Goal: Understand process/instructions: Learn about a topic

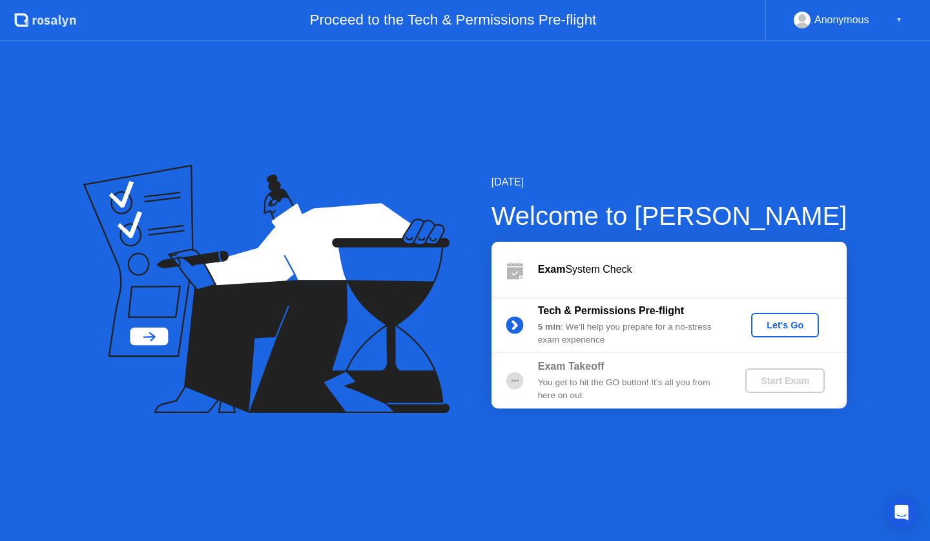
click at [795, 320] on div "Let's Go" at bounding box center [786, 325] width 58 height 10
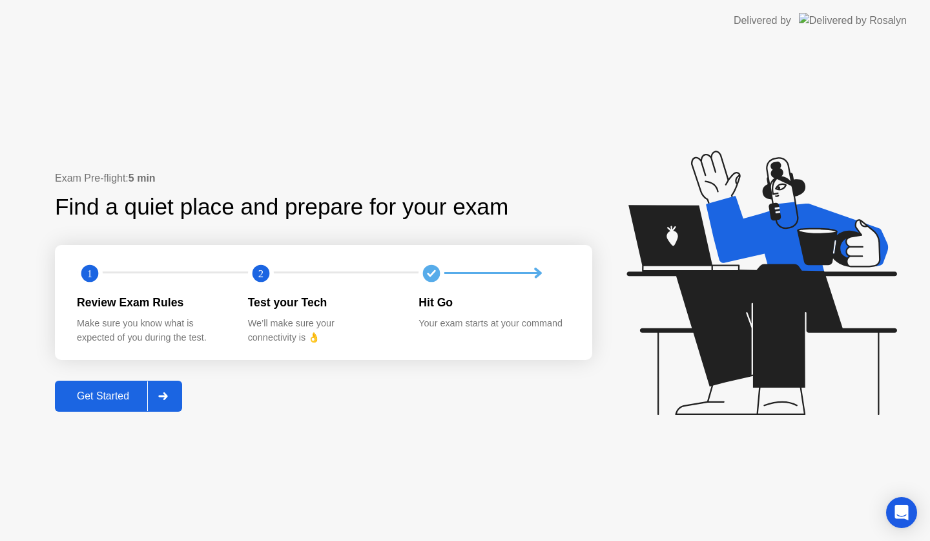
click at [121, 402] on div "Get Started" at bounding box center [103, 396] width 89 height 12
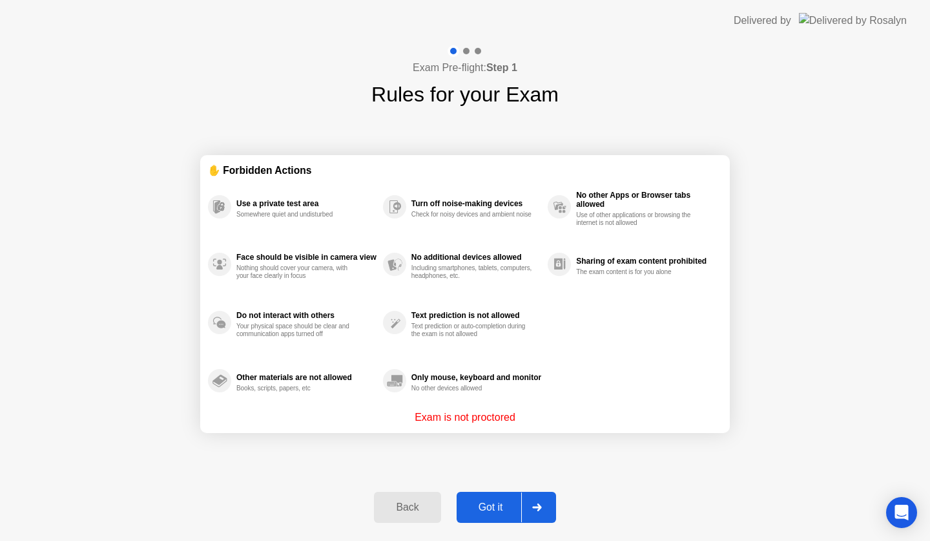
click at [501, 507] on div "Got it" at bounding box center [491, 507] width 61 height 12
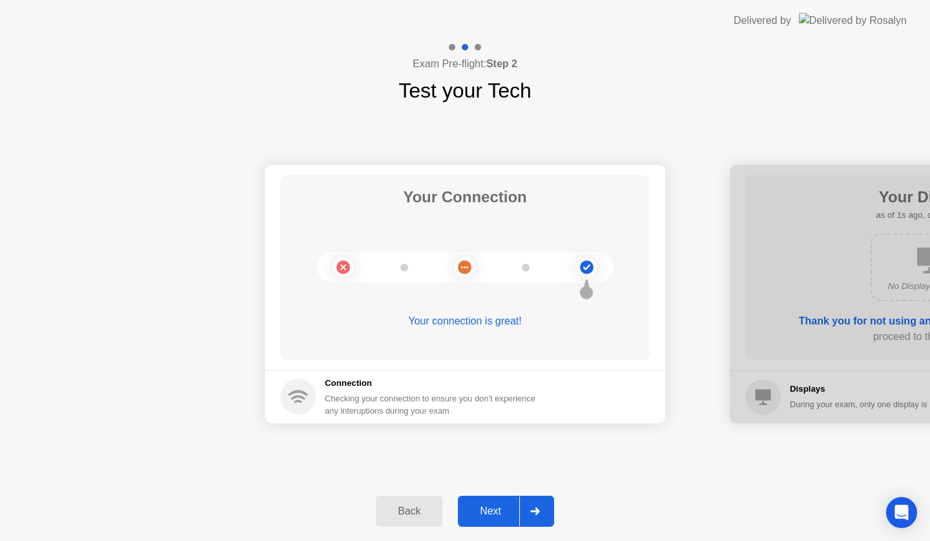
click at [501, 507] on div "Next" at bounding box center [491, 511] width 58 height 12
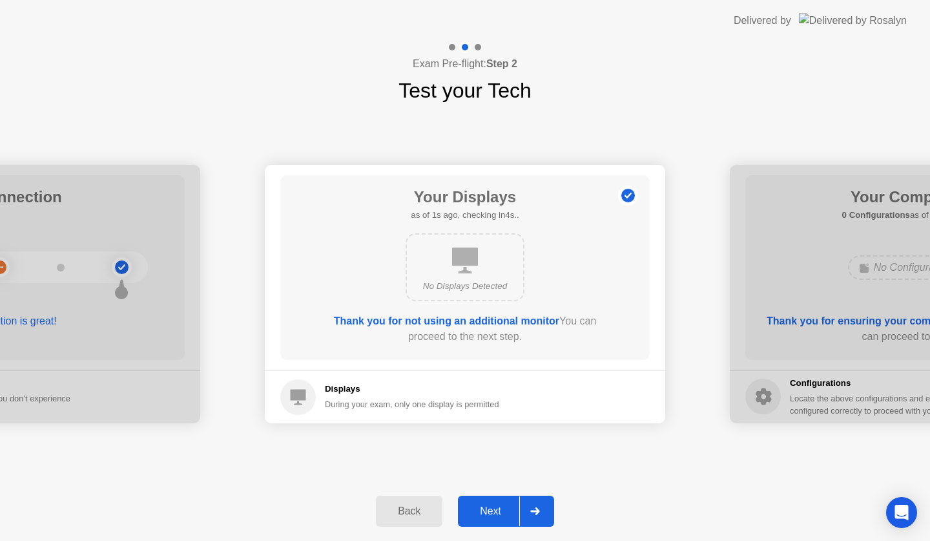
click at [499, 506] on div "Next" at bounding box center [491, 511] width 58 height 12
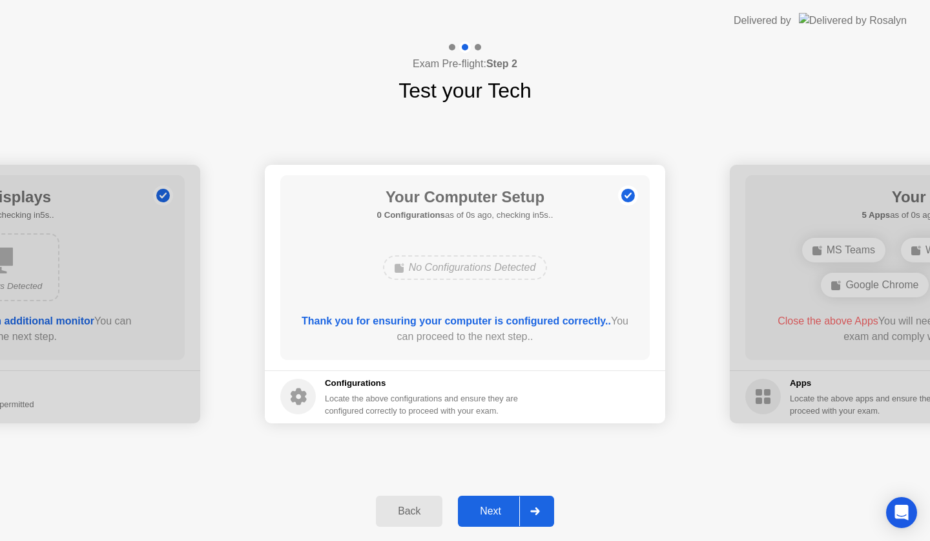
click at [499, 506] on div "Next" at bounding box center [491, 511] width 58 height 12
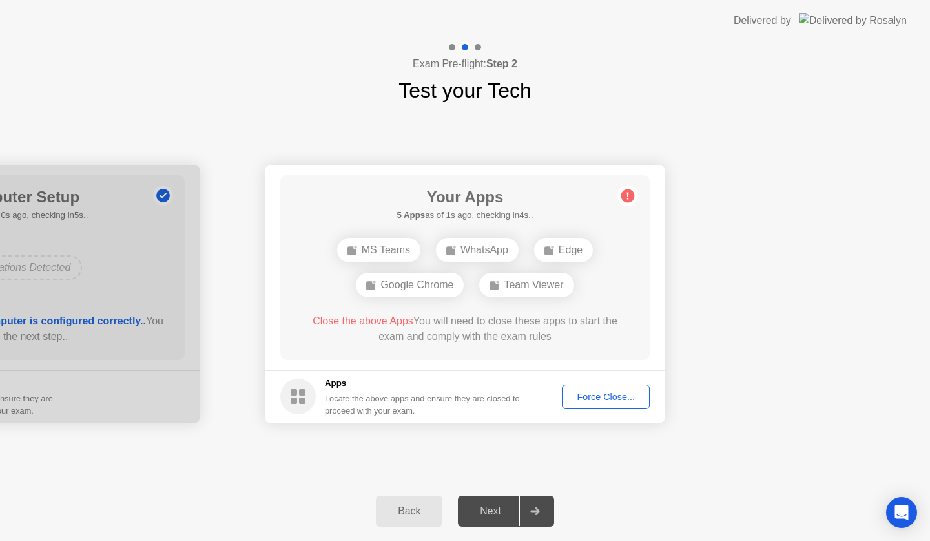
click at [619, 393] on div "Force Close..." at bounding box center [606, 397] width 79 height 10
